Goal: Transaction & Acquisition: Purchase product/service

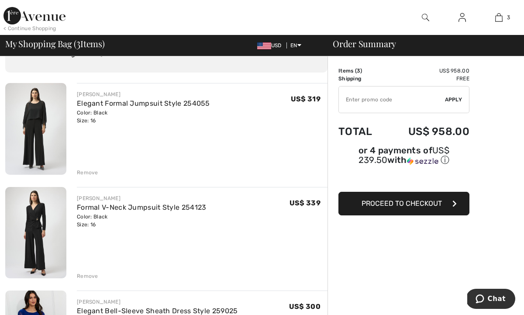
scroll to position [46, 0]
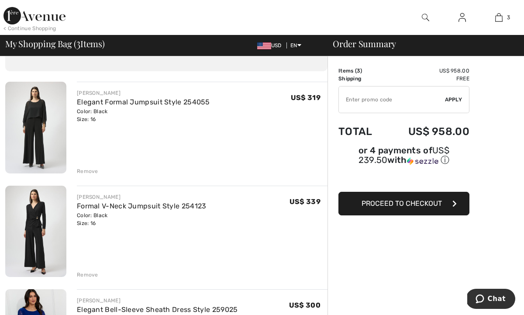
click at [35, 119] on img at bounding box center [35, 128] width 61 height 92
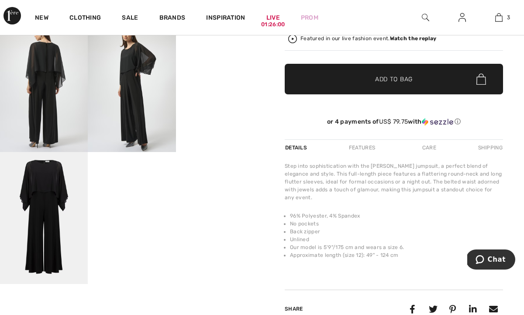
scroll to position [232, 0]
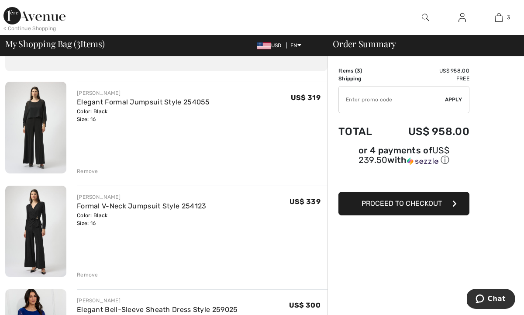
click at [52, 237] on img at bounding box center [35, 232] width 61 height 92
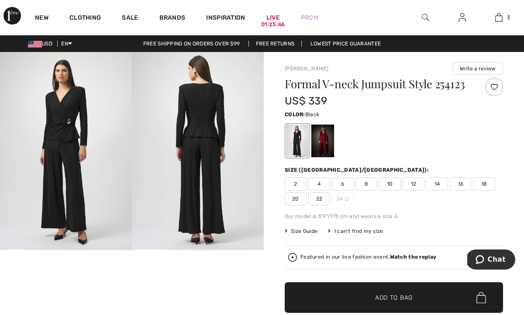
click at [461, 183] on span "16" at bounding box center [461, 183] width 22 height 13
click at [215, 155] on img at bounding box center [198, 151] width 132 height 198
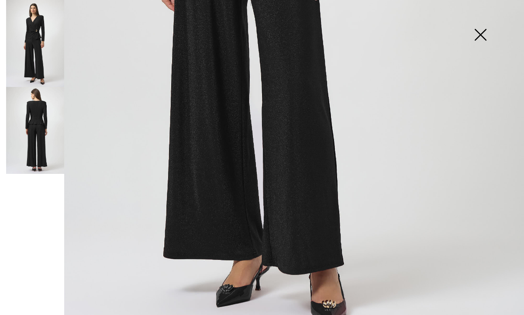
scroll to position [471, 0]
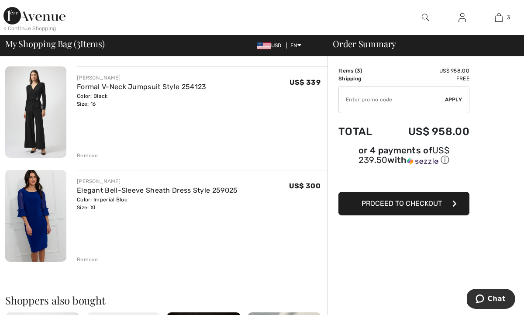
scroll to position [179, 0]
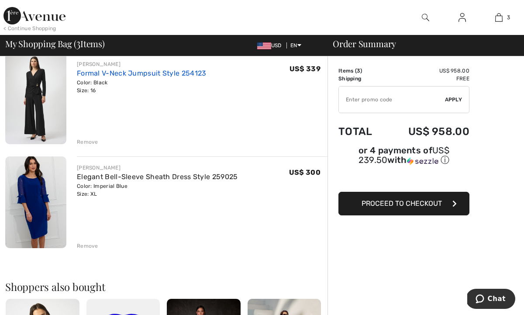
click at [144, 70] on link "Formal V-Neck Jumpsuit Style 254123" at bounding box center [142, 73] width 130 height 8
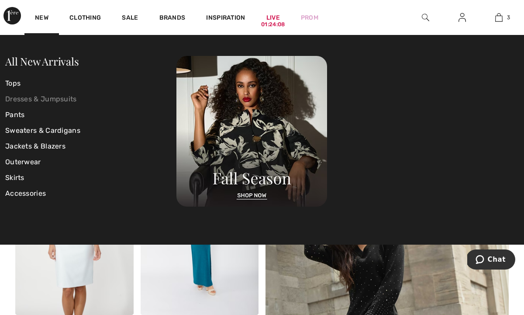
click at [42, 98] on link "Dresses & Jumpsuits" at bounding box center [90, 99] width 171 height 16
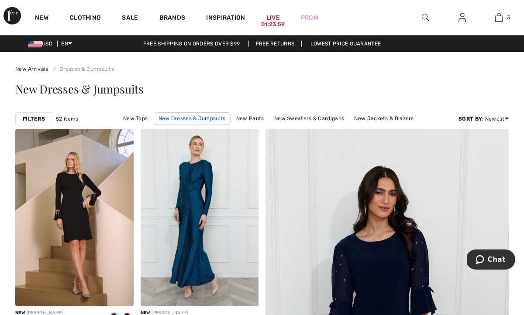
click at [187, 116] on link "New Dresses & Jumpsuits" at bounding box center [192, 118] width 77 height 12
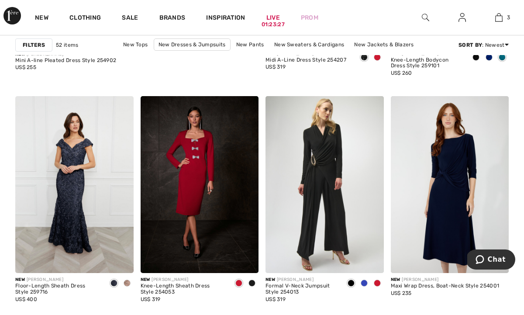
scroll to position [2265, 0]
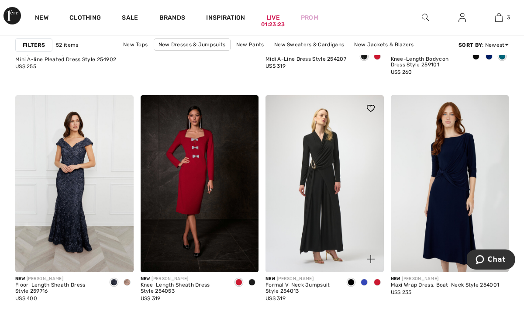
click at [295, 175] on img at bounding box center [325, 183] width 118 height 177
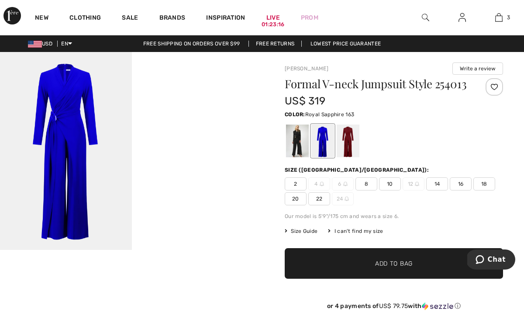
click at [323, 152] on div at bounding box center [323, 141] width 23 height 33
click at [77, 147] on img at bounding box center [66, 151] width 132 height 198
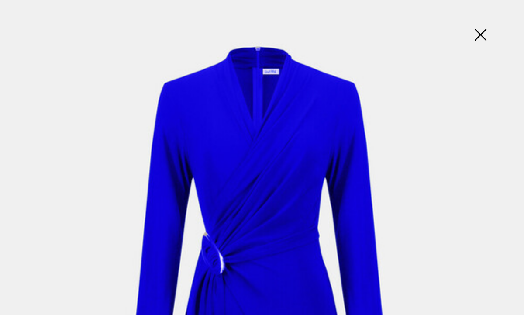
click at [479, 35] on img at bounding box center [481, 35] width 44 height 45
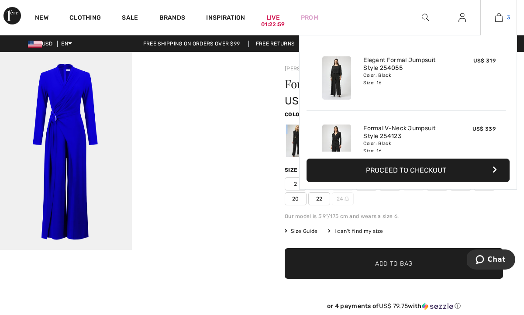
click at [500, 17] on img at bounding box center [498, 17] width 7 height 10
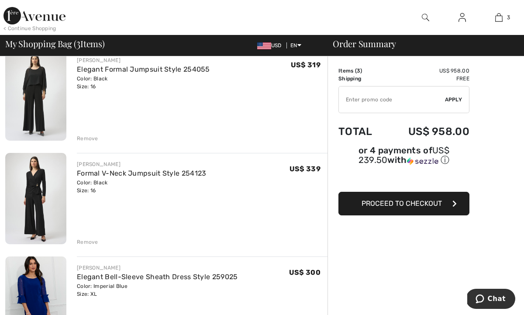
scroll to position [121, 0]
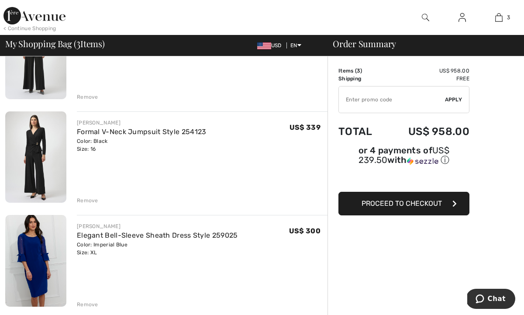
click at [86, 199] on div "Remove" at bounding box center [87, 201] width 21 height 8
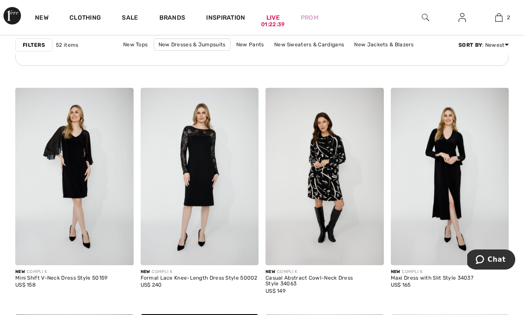
scroll to position [2812, 0]
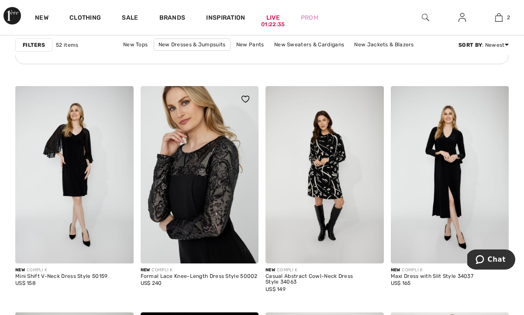
click at [211, 197] on img at bounding box center [200, 174] width 118 height 177
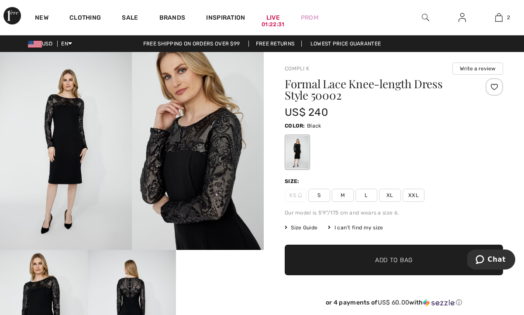
click at [390, 193] on span "XL" at bounding box center [390, 195] width 22 height 13
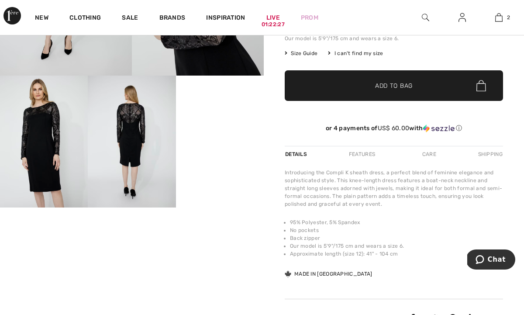
scroll to position [177, 0]
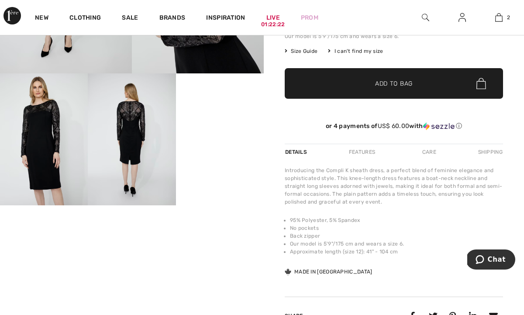
click at [135, 123] on img at bounding box center [132, 139] width 88 height 132
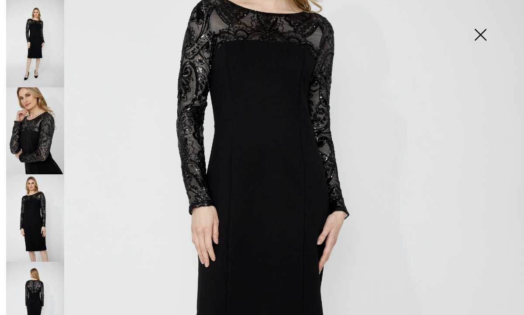
scroll to position [171, 0]
click at [248, 227] on img at bounding box center [262, 222] width 524 height 786
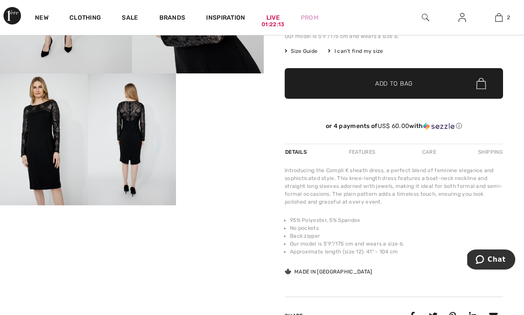
click at [125, 125] on img at bounding box center [132, 139] width 88 height 132
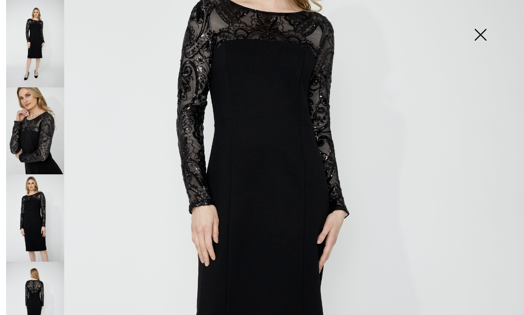
click at [49, 129] on img at bounding box center [35, 130] width 58 height 87
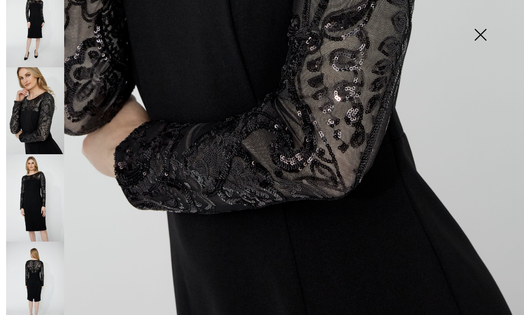
scroll to position [471, 0]
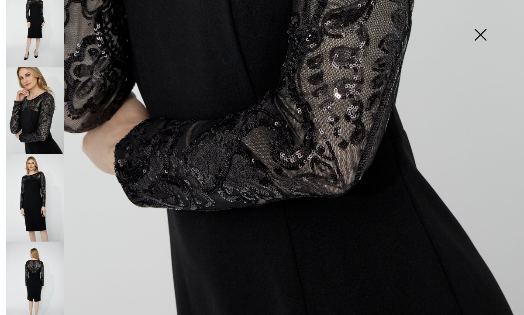
click at [480, 35] on img at bounding box center [481, 35] width 44 height 45
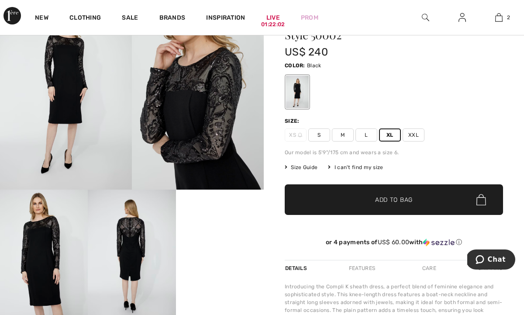
scroll to position [60, 0]
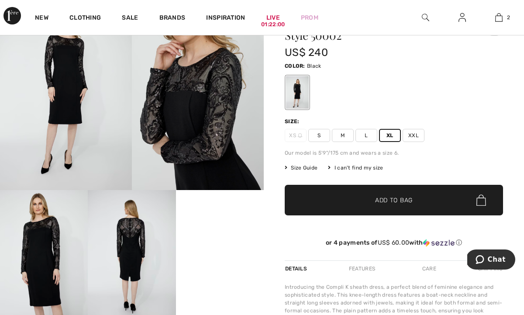
click at [395, 199] on span "Add to Bag" at bounding box center [394, 200] width 38 height 9
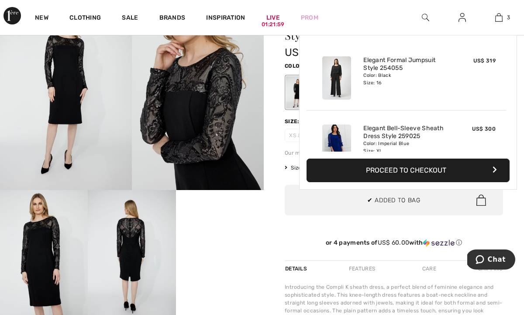
scroll to position [95, 0]
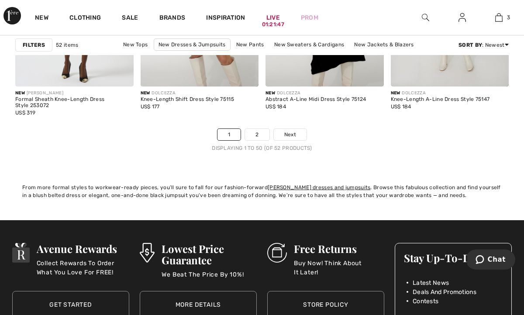
scroll to position [3443, 0]
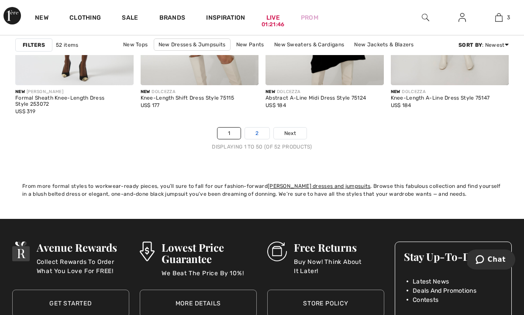
click at [255, 133] on link "2" at bounding box center [257, 133] width 24 height 11
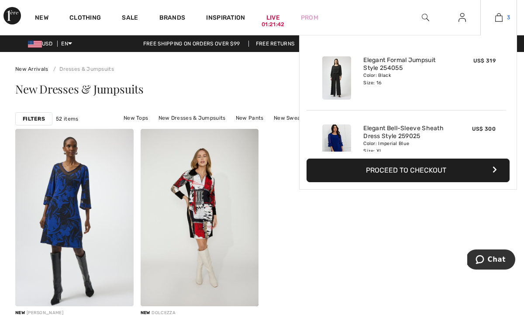
click at [497, 18] on img at bounding box center [498, 17] width 7 height 10
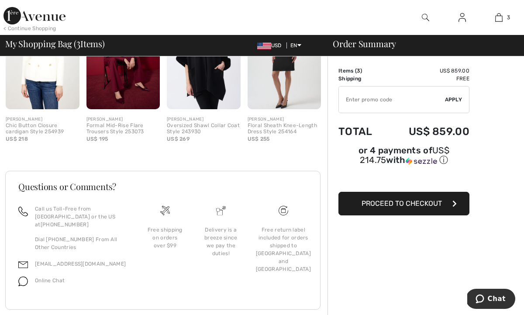
scroll to position [488, 0]
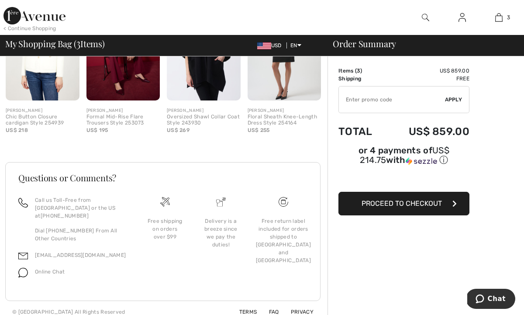
click at [415, 203] on span "Proceed to Checkout" at bounding box center [402, 203] width 80 height 8
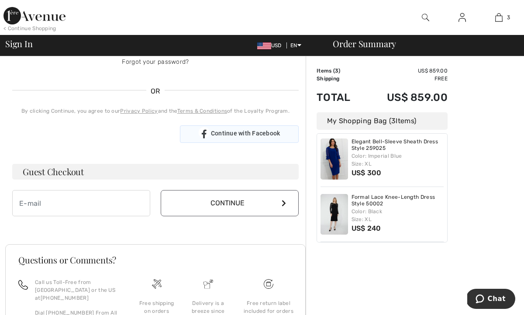
scroll to position [192, 0]
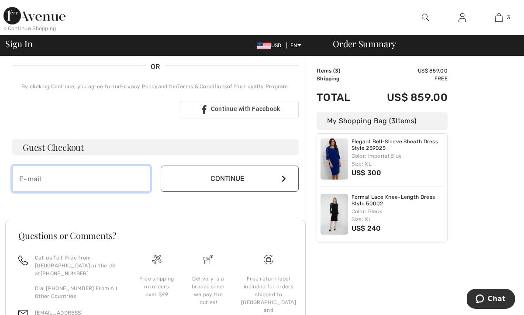
click at [38, 179] on input "email" at bounding box center [81, 179] width 138 height 26
type input "mommy22658@comcast.net"
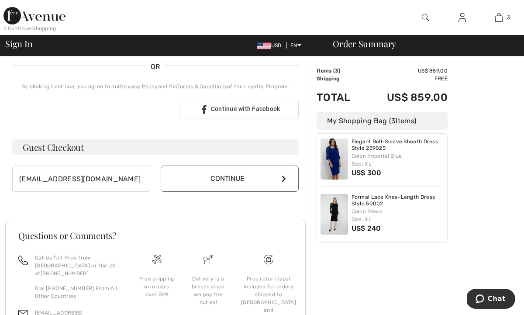
click at [224, 174] on button "Continue" at bounding box center [230, 179] width 138 height 26
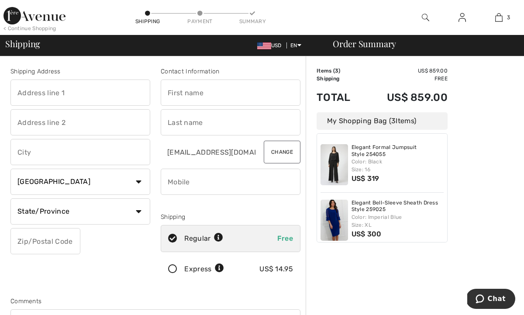
click at [41, 94] on input "text" at bounding box center [80, 93] width 140 height 26
type input "[STREET_ADDRESS][PERSON_NAME]"
click at [35, 128] on input "text" at bounding box center [80, 122] width 140 height 26
click at [24, 152] on input "text" at bounding box center [80, 152] width 140 height 26
type input "[GEOGRAPHIC_DATA]"
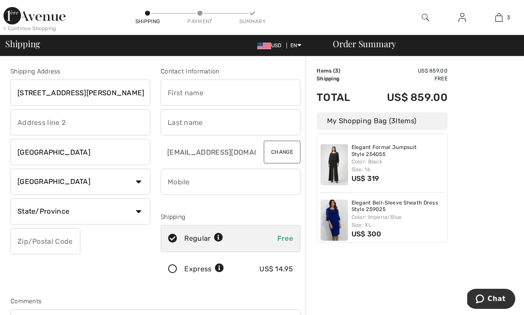
click at [138, 181] on select "Country [GEOGRAPHIC_DATA] [GEOGRAPHIC_DATA] [GEOGRAPHIC_DATA] [GEOGRAPHIC_DATA]…" at bounding box center [80, 182] width 140 height 26
select select "US"
click at [10, 169] on select "Country Canada United States Afghanistan Aland Islands Albania Algeria American…" at bounding box center [80, 182] width 140 height 26
click at [138, 211] on select "State/Province Alabama Alaska American Samoa Arizona Arkansas California Colora…" at bounding box center [80, 211] width 140 height 26
select select "PA"
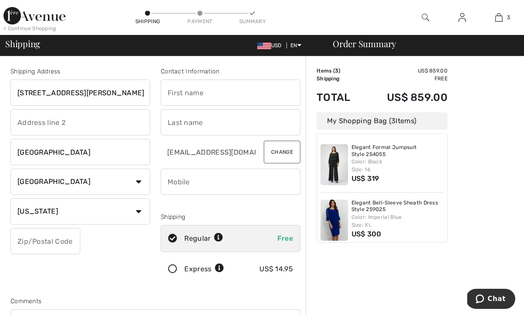
click at [10, 198] on select "State/Province Alabama Alaska American Samoa Arizona Arkansas California Colora…" at bounding box center [80, 211] width 140 height 26
click at [37, 246] on input "text" at bounding box center [45, 241] width 70 height 26
type input "15217"
click at [199, 92] on input "text" at bounding box center [231, 93] width 140 height 26
type input "[PERSON_NAME]"
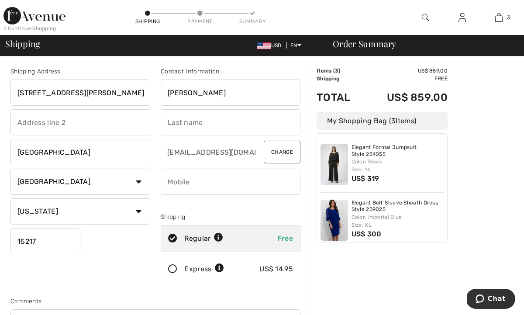
click at [182, 121] on input "text" at bounding box center [231, 122] width 140 height 26
type input "[PERSON_NAME]"
click at [175, 185] on input "phone" at bounding box center [231, 182] width 140 height 26
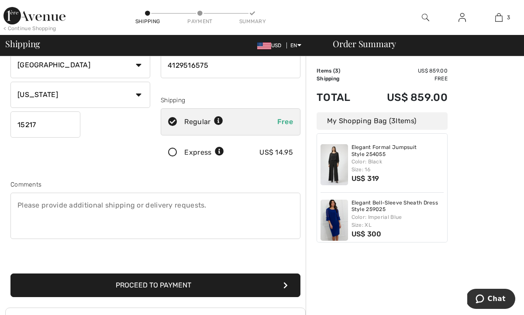
scroll to position [121, 0]
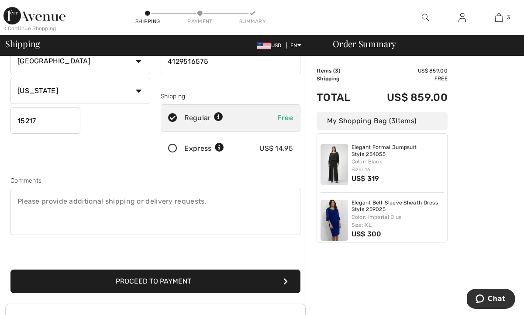
type input "4129516575"
click at [63, 213] on textarea at bounding box center [155, 212] width 290 height 46
click at [156, 275] on button "Proceed to Payment" at bounding box center [155, 282] width 290 height 24
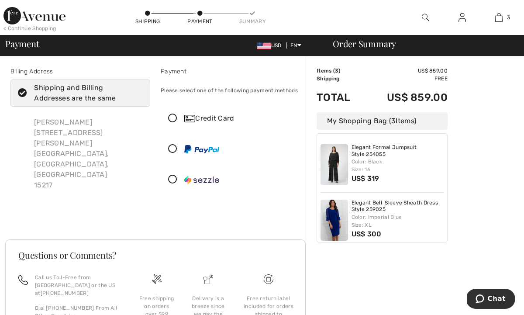
click at [173, 114] on icon at bounding box center [172, 118] width 23 height 9
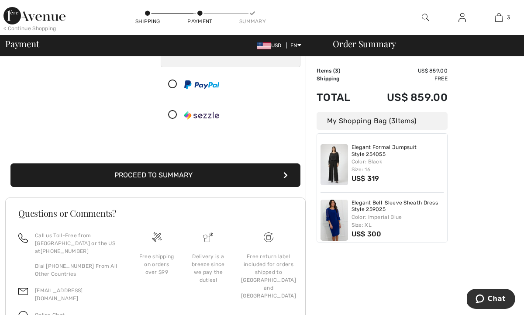
scroll to position [182, 0]
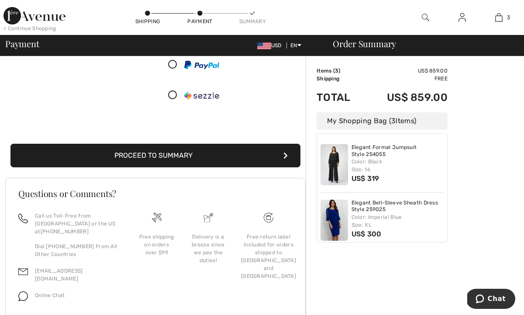
click at [152, 156] on button "Proceed to Summary" at bounding box center [155, 156] width 290 height 24
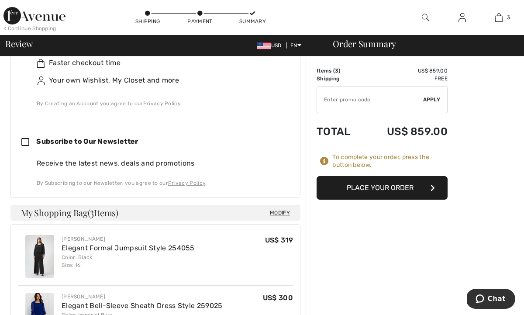
scroll to position [341, 0]
click at [28, 138] on icon at bounding box center [28, 142] width 15 height 9
checkbox input "true"
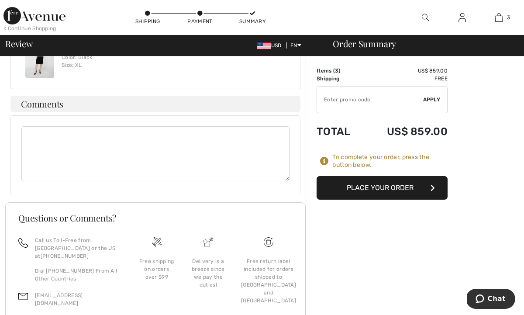
scroll to position [659, 0]
click at [378, 183] on button "Place Your Order" at bounding box center [382, 188] width 131 height 24
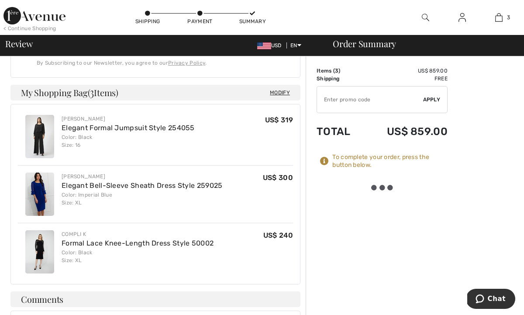
scroll to position [461, 0]
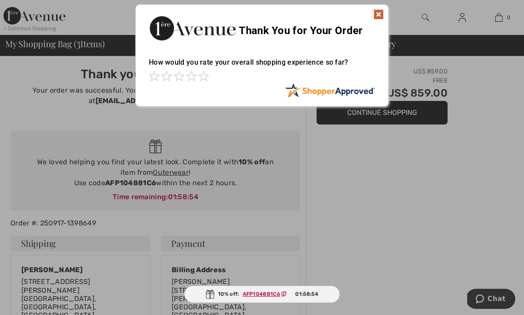
click at [377, 15] on img at bounding box center [379, 14] width 10 height 10
